Goal: Navigation & Orientation: Find specific page/section

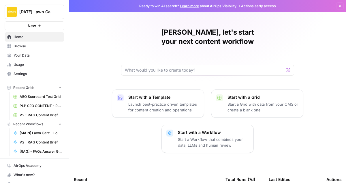
click at [18, 47] on span "Browse" at bounding box center [38, 46] width 48 height 5
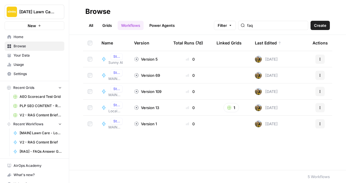
click at [91, 24] on link "All" at bounding box center [90, 25] width 11 height 9
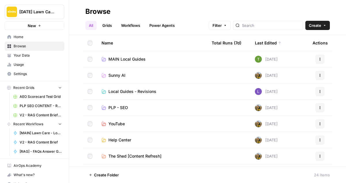
click at [35, 63] on span "Usage" at bounding box center [38, 64] width 48 height 5
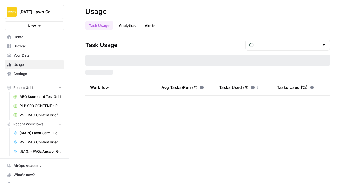
type input "August Tasks"
click at [30, 38] on span "Home" at bounding box center [38, 36] width 48 height 5
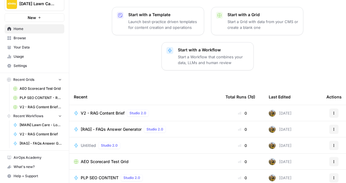
scroll to position [80, 0]
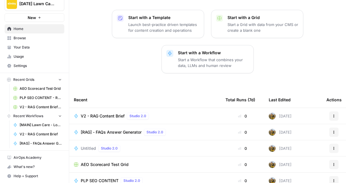
click at [28, 67] on span "Settings" at bounding box center [38, 65] width 48 height 5
